Goal: Find specific page/section: Find specific page/section

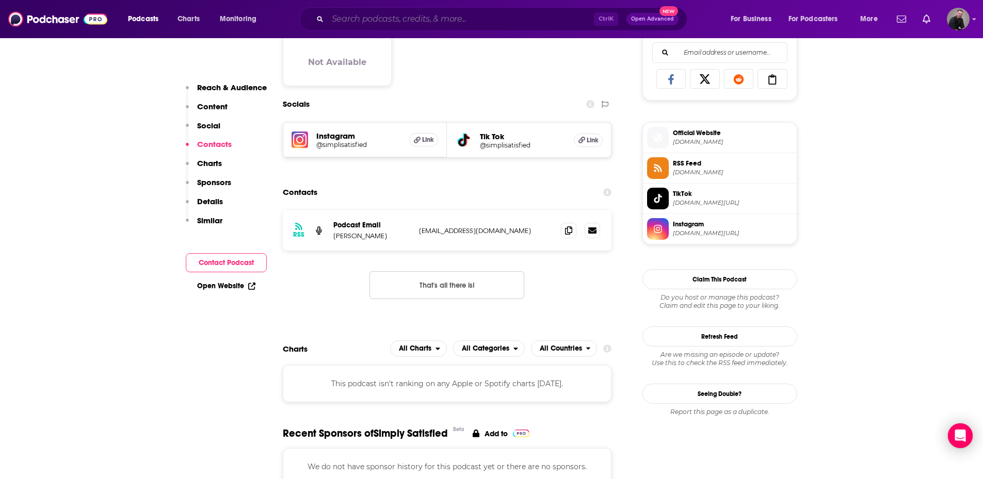
click at [355, 15] on input "Search podcasts, credits, & more..." at bounding box center [461, 19] width 266 height 17
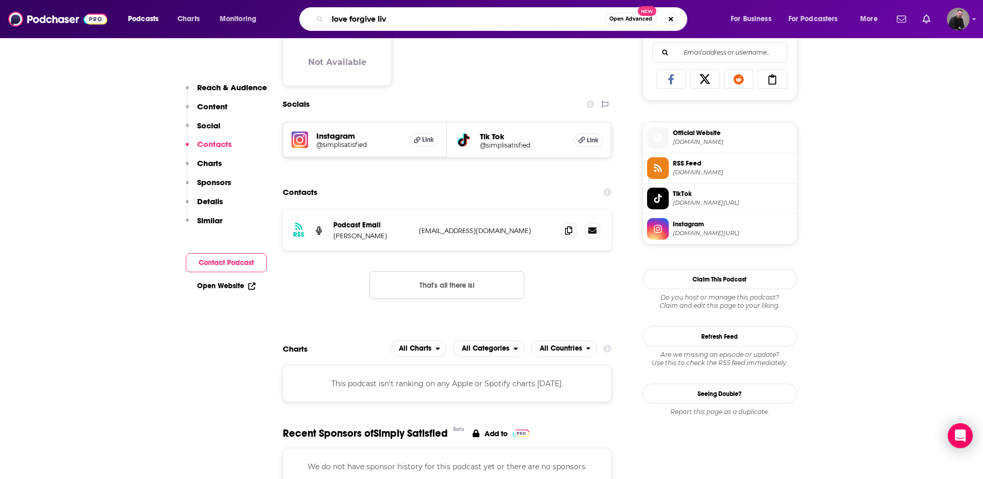
type input "love forgive live"
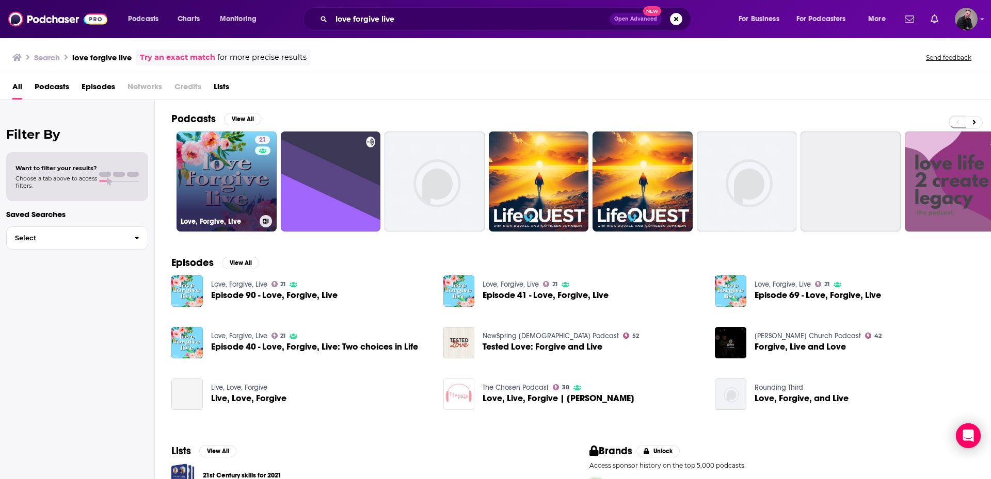
click at [214, 173] on link "21 Love, Forgive, Live" at bounding box center [226, 182] width 100 height 100
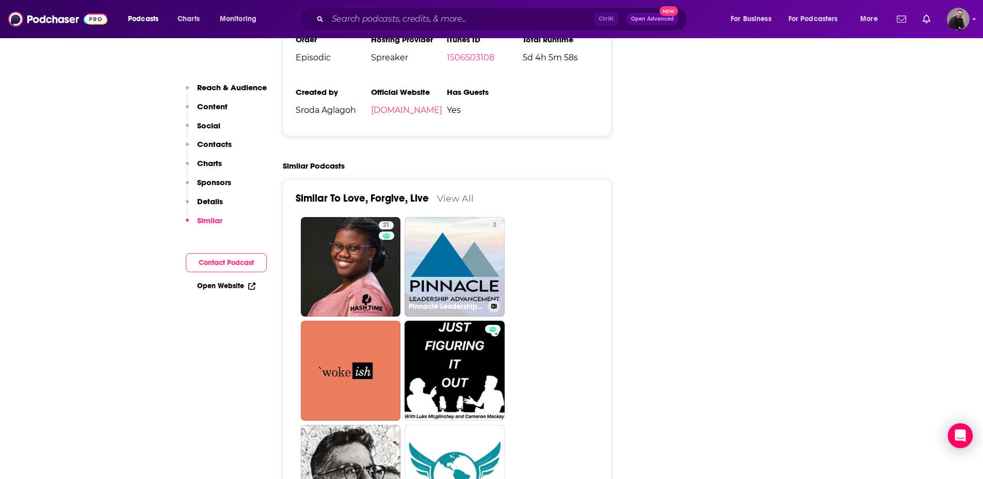
scroll to position [1238, 0]
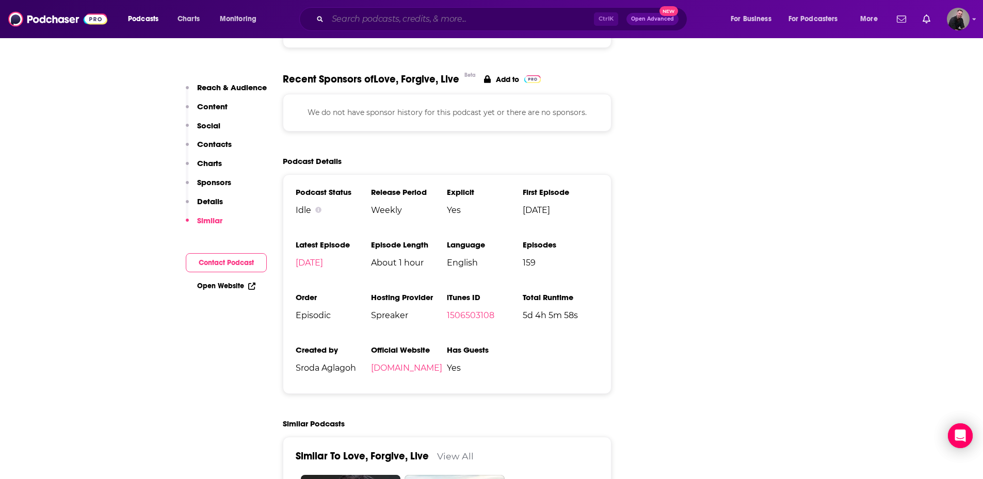
click at [357, 15] on input "Search podcasts, credits, & more..." at bounding box center [461, 19] width 266 height 17
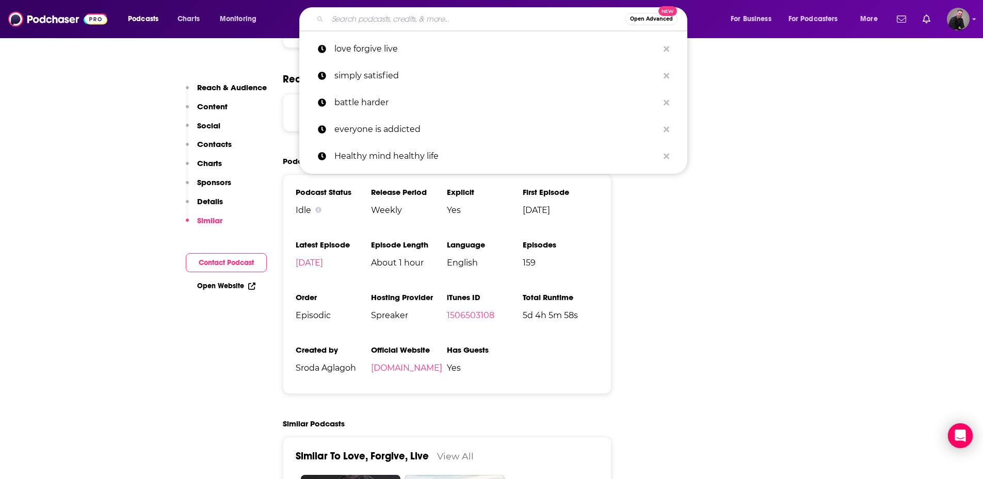
paste input "On the Spectrum Empowerment Stories"
type input "On the Spectrum Empowerment Stories"
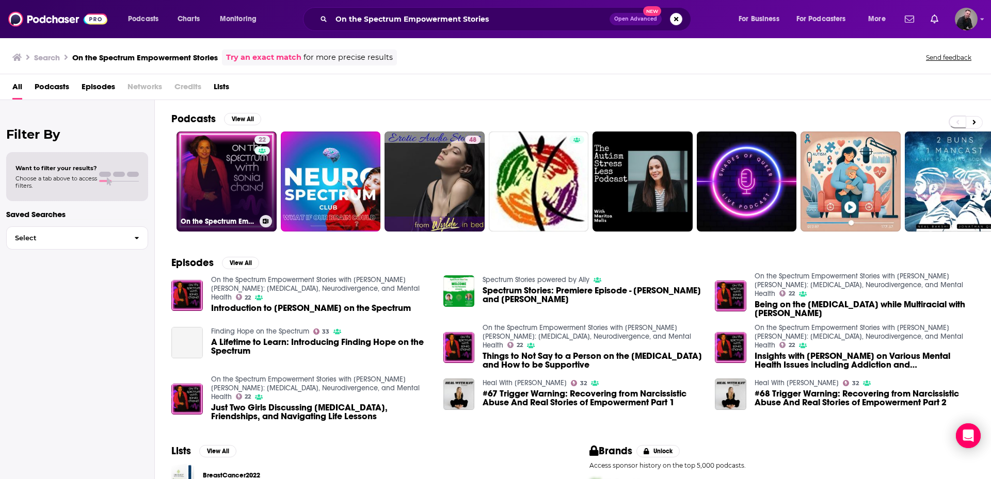
click at [252, 190] on link "22 On the Spectrum Empowerment Stories with [PERSON_NAME] [PERSON_NAME]: [MEDIC…" at bounding box center [226, 182] width 100 height 100
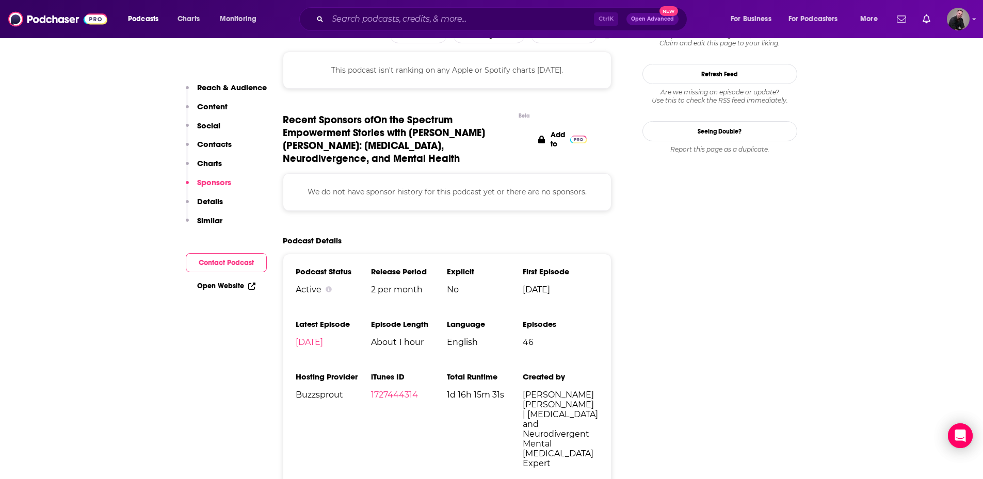
scroll to position [1032, 0]
